Goal: Navigation & Orientation: Find specific page/section

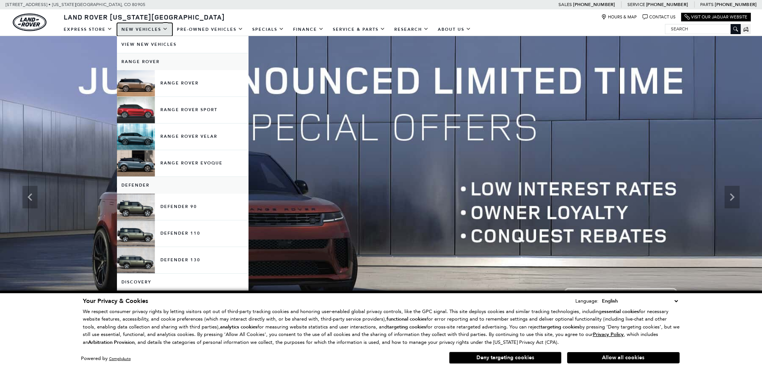
click at [151, 27] on link "New Vehicles" at bounding box center [144, 29] width 55 height 13
